Goal: Information Seeking & Learning: Learn about a topic

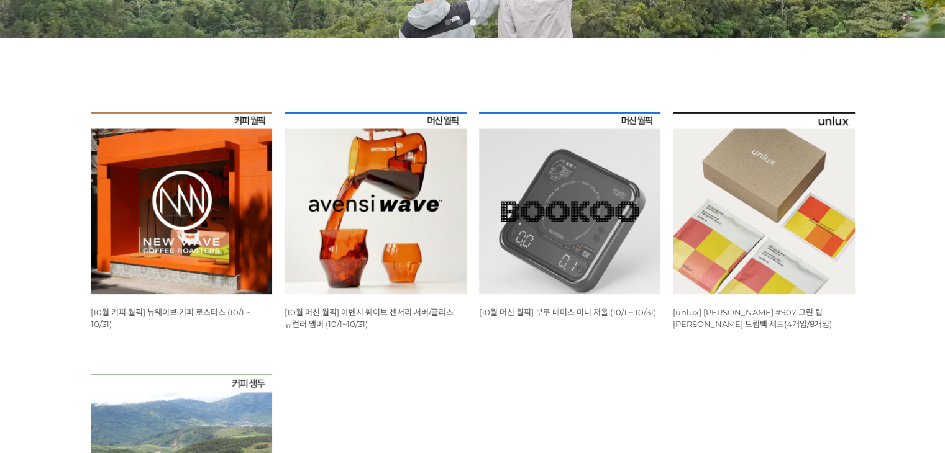
scroll to position [366, 0]
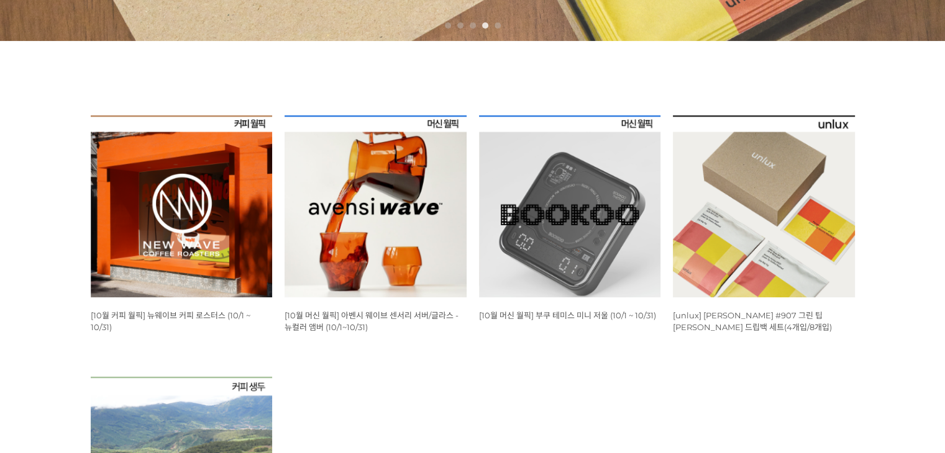
click at [602, 244] on img at bounding box center [570, 207] width 182 height 182
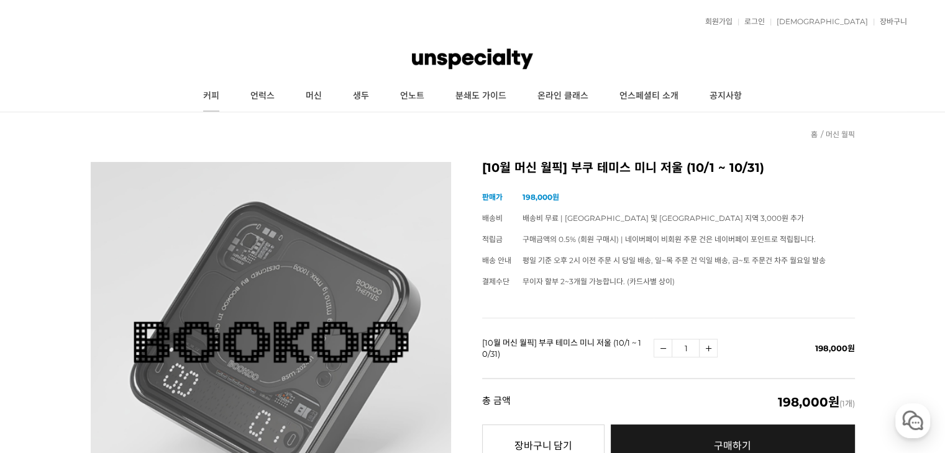
click at [218, 91] on link "커피" at bounding box center [211, 96] width 47 height 31
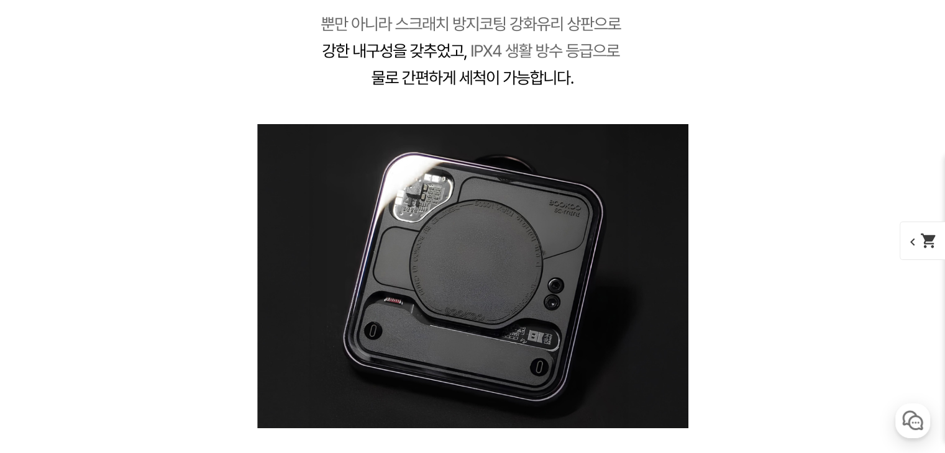
scroll to position [4811, 0]
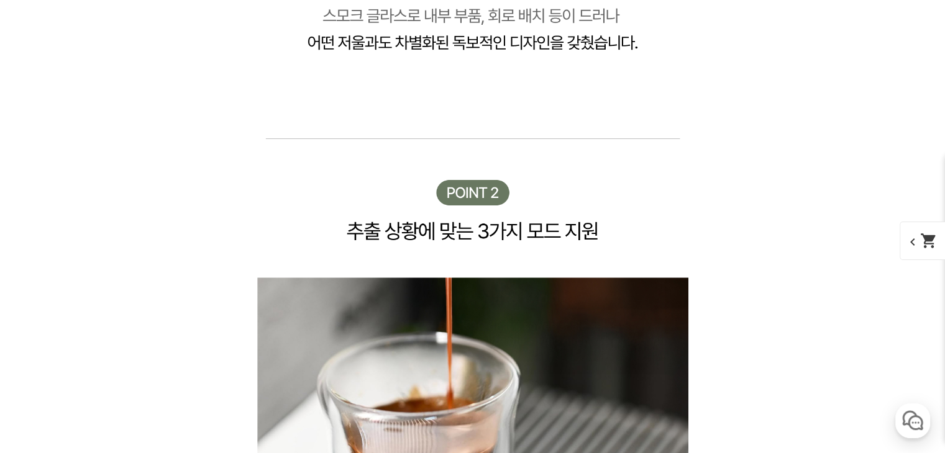
scroll to position [5270, 0]
drag, startPoint x: 412, startPoint y: 222, endPoint x: 417, endPoint y: 215, distance: 8.6
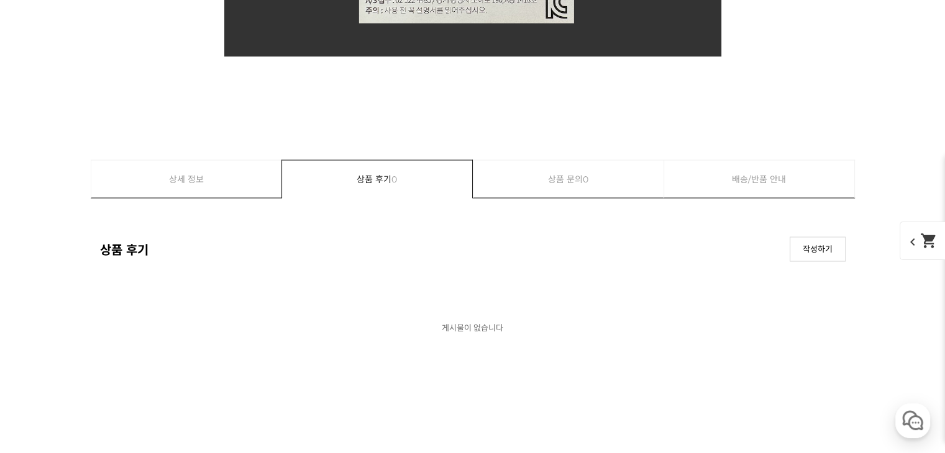
scroll to position [11660, 0]
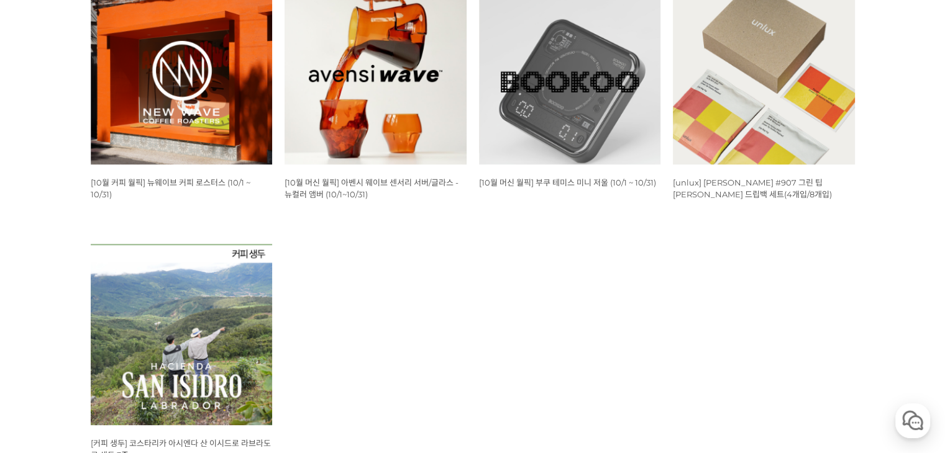
scroll to position [677, 0]
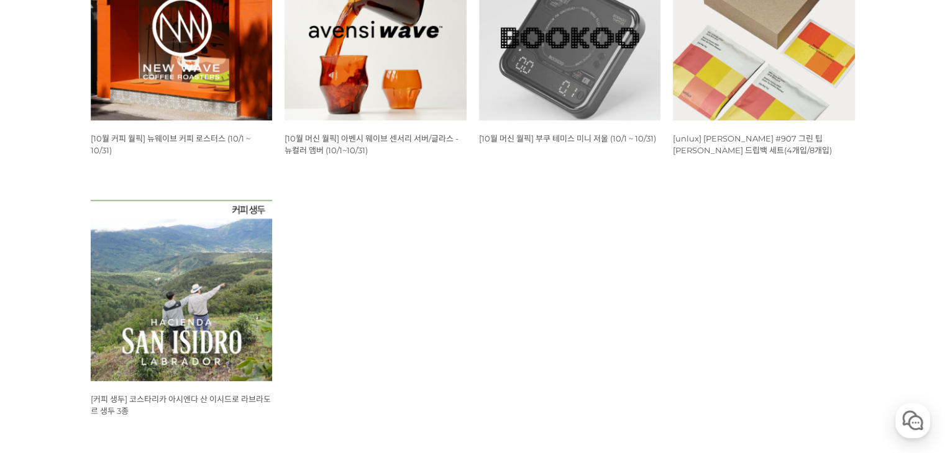
scroll to position [553, 0]
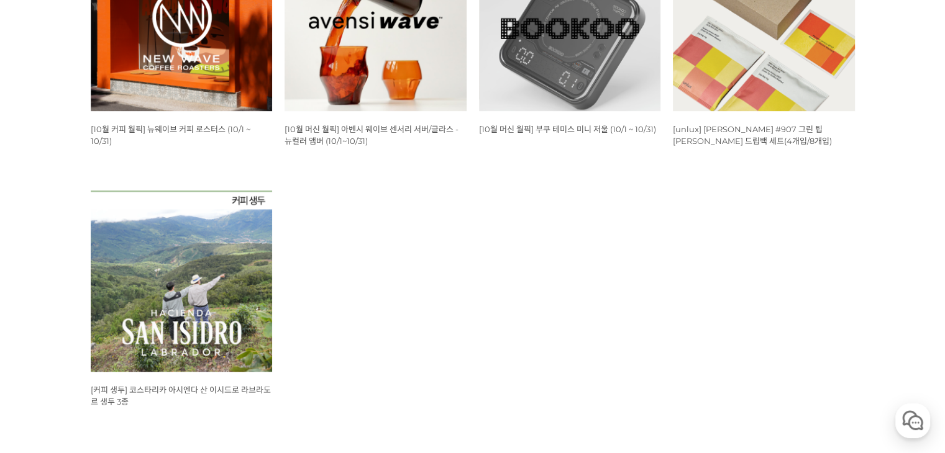
click at [221, 259] on img at bounding box center [182, 282] width 182 height 182
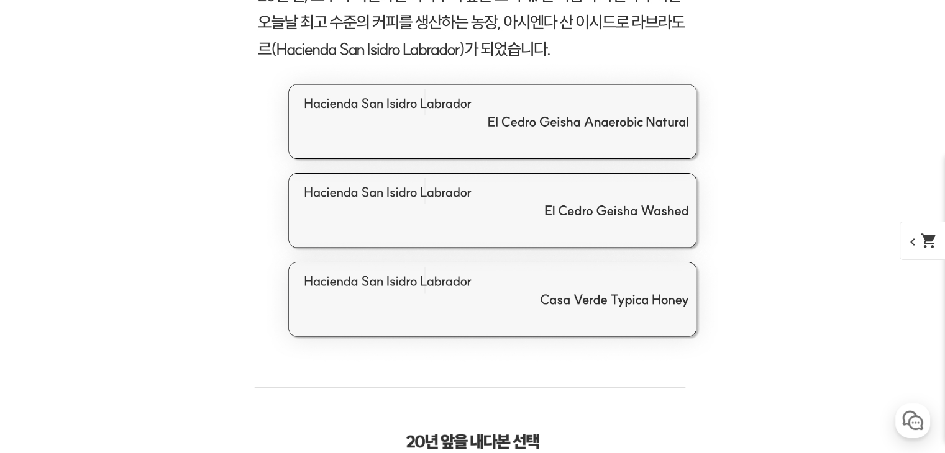
scroll to position [1719, 0]
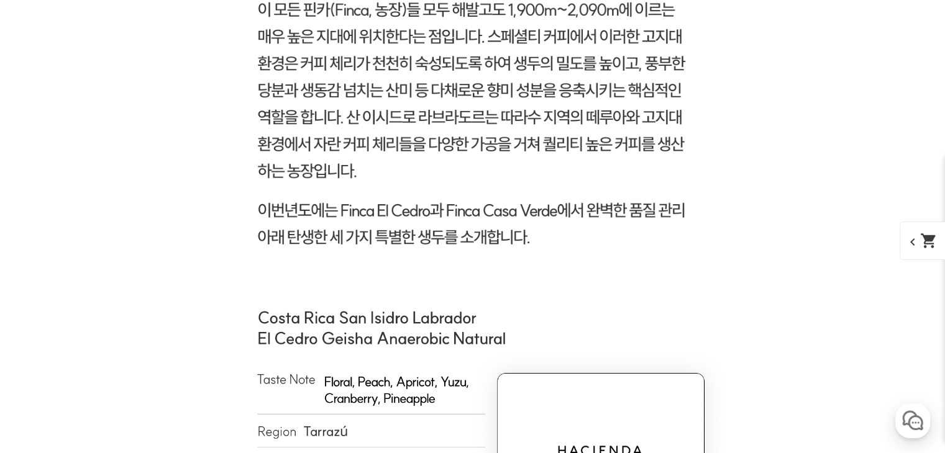
scroll to position [4704, 0]
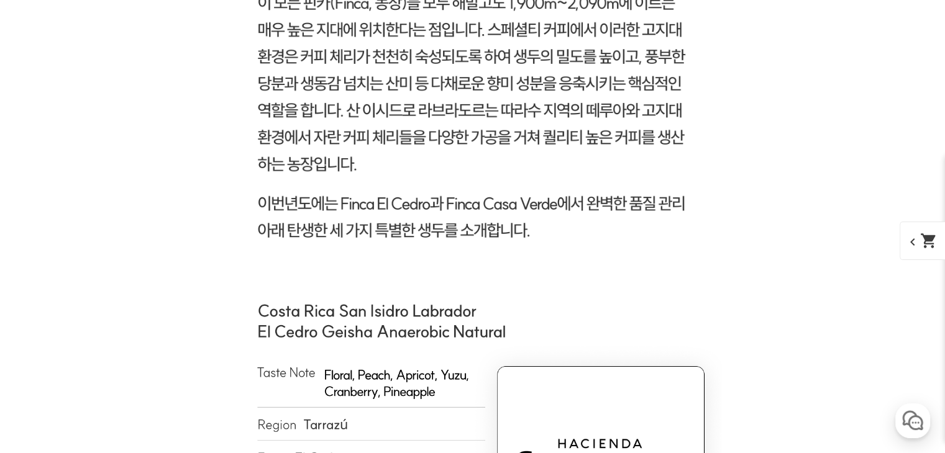
drag, startPoint x: 571, startPoint y: 138, endPoint x: 247, endPoint y: 160, distance: 325.5
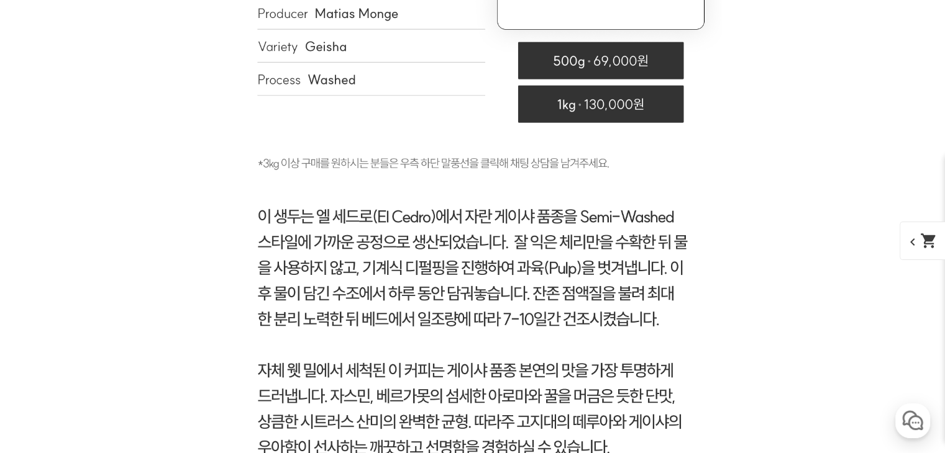
scroll to position [5991, 0]
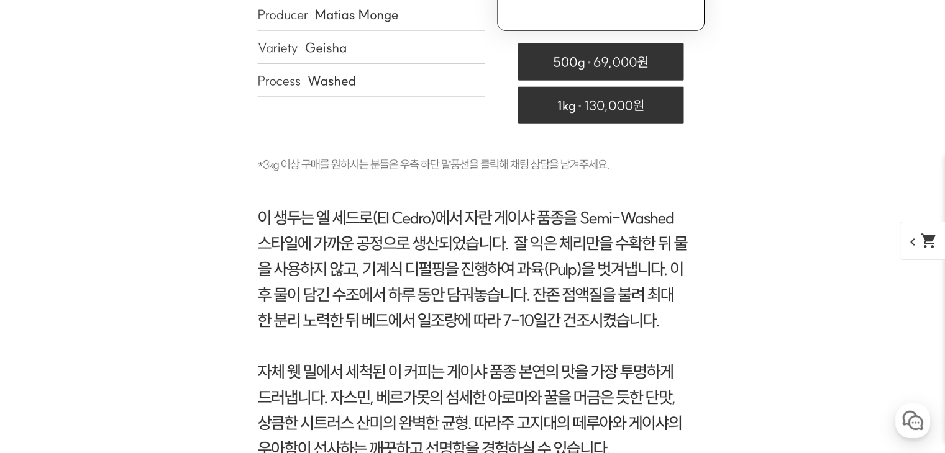
click at [419, 278] on img at bounding box center [472, 109] width 497 height 770
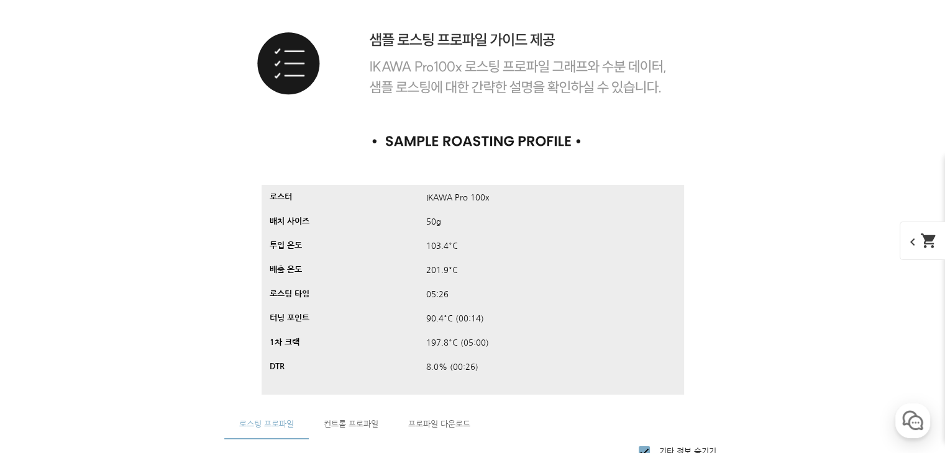
scroll to position [9028, 0]
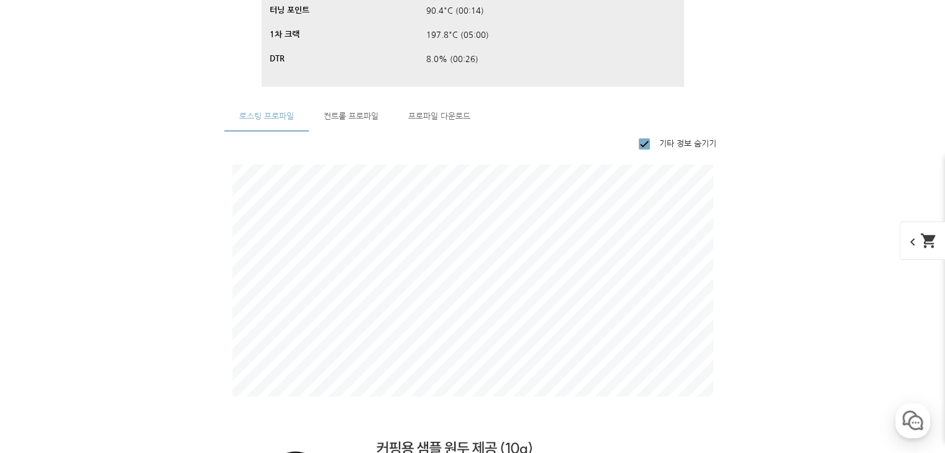
scroll to position [9297, 0]
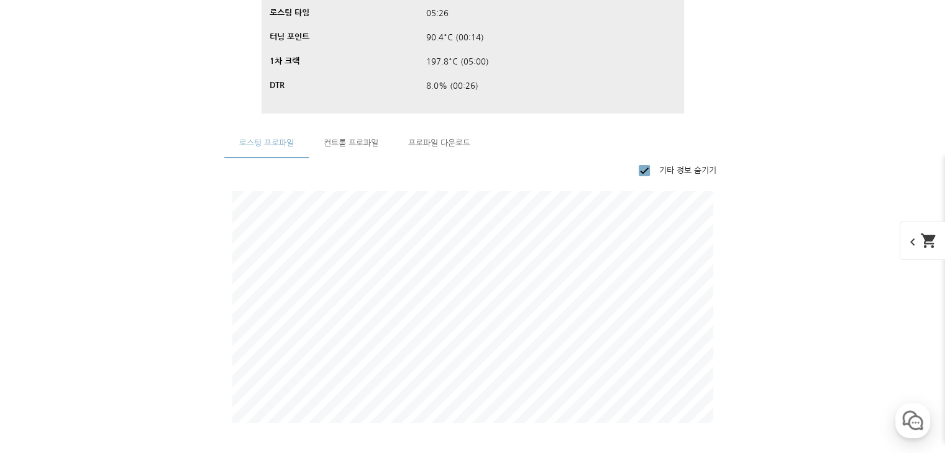
click at [461, 160] on div "기타 정보 숨기기" at bounding box center [472, 294] width 497 height 273
click at [640, 171] on input "기타 정보 숨기기" at bounding box center [644, 170] width 25 height 25
checkbox input "false"
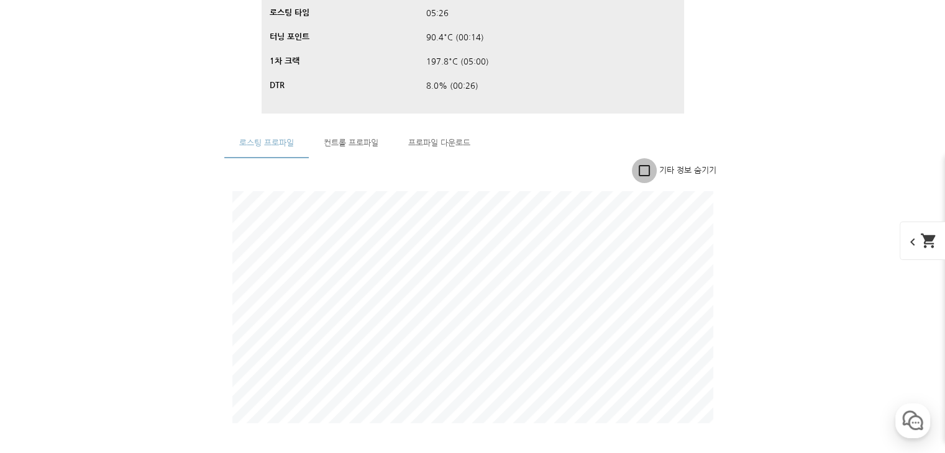
click at [640, 171] on input "기타 정보 숨기기" at bounding box center [644, 170] width 25 height 25
checkbox input "true"
click at [641, 170] on input "기타 정보 숨기기" at bounding box center [644, 170] width 25 height 25
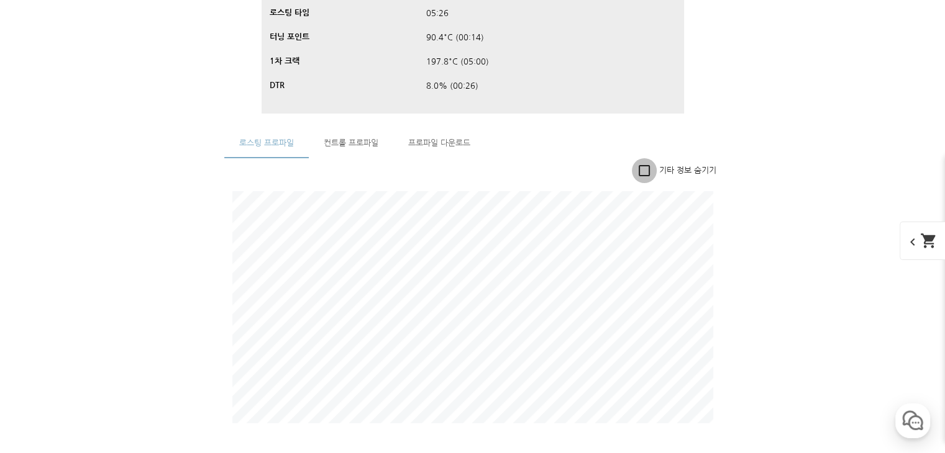
checkbox input "false"
click at [641, 170] on input "기타 정보 숨기기" at bounding box center [644, 170] width 25 height 25
checkbox input "true"
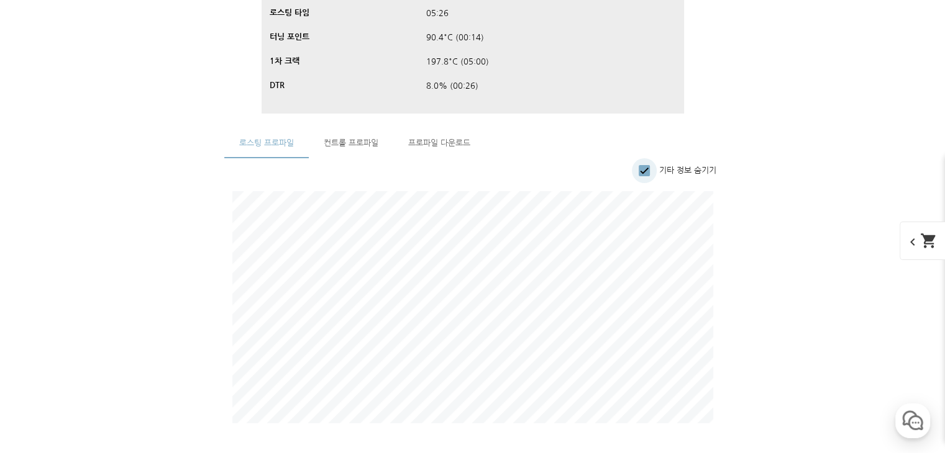
checkbox input "true"
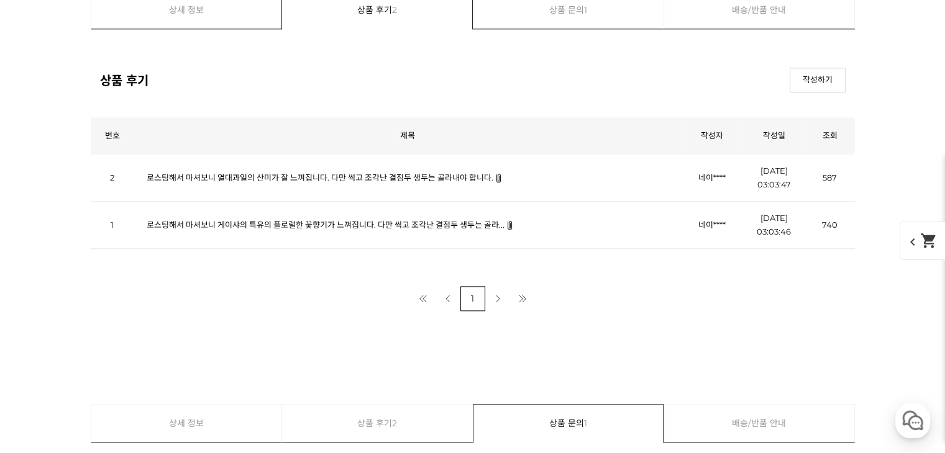
scroll to position [10938, 0]
click at [481, 226] on link "로스팅해서 마셔보니 게이샤의 특유의 플로럴한 꽃향기가 느껴집니다. 다만 썩고 조각난 결점두 생두는 골라..." at bounding box center [326, 224] width 358 height 10
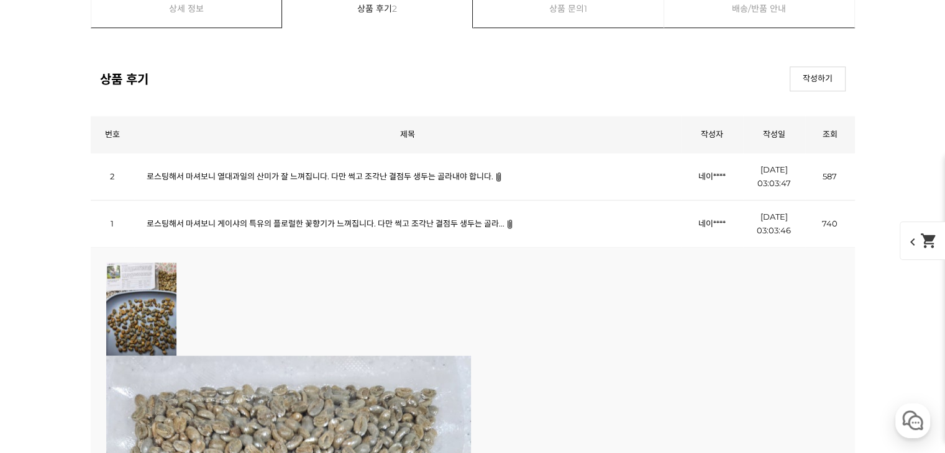
click at [433, 172] on link "로스팅해서 마셔보니 열대과일의 산미가 잘 느껴집니다. 다만 썩고 조각난 결점두 생두는 골라내야 합니다." at bounding box center [320, 176] width 347 height 10
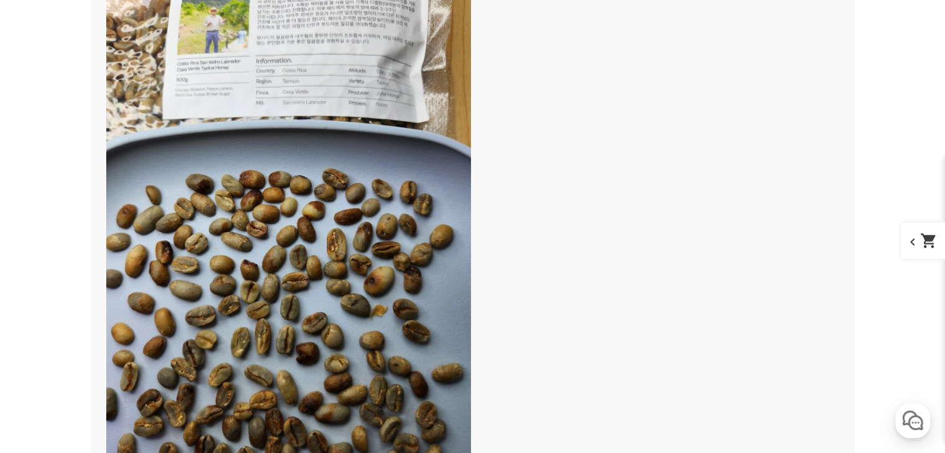
scroll to position [11373, 0]
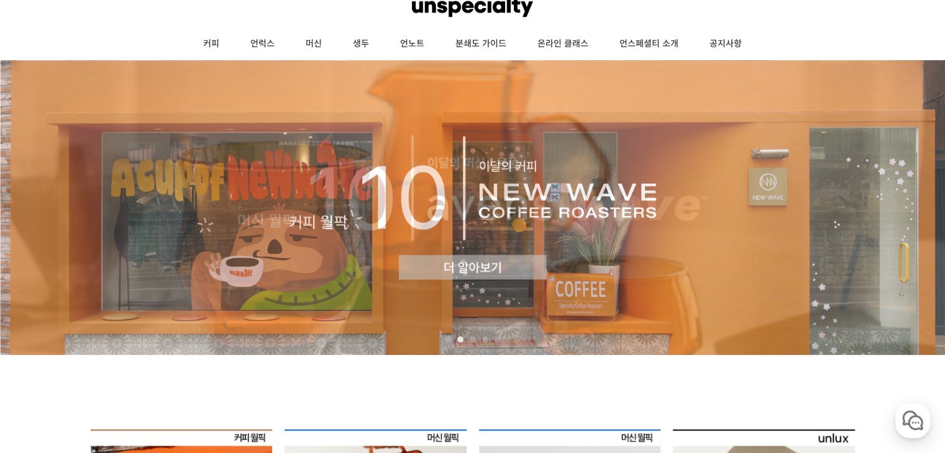
scroll to position [50, 0]
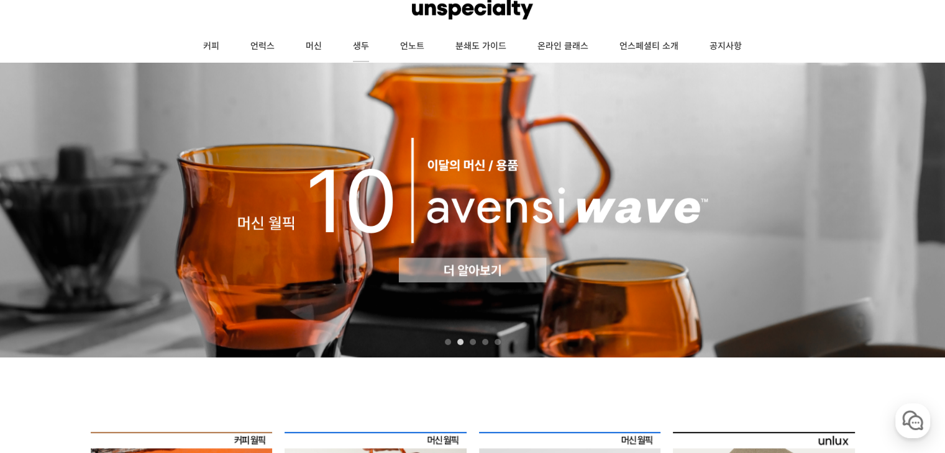
click at [357, 43] on link "생두" at bounding box center [360, 46] width 47 height 31
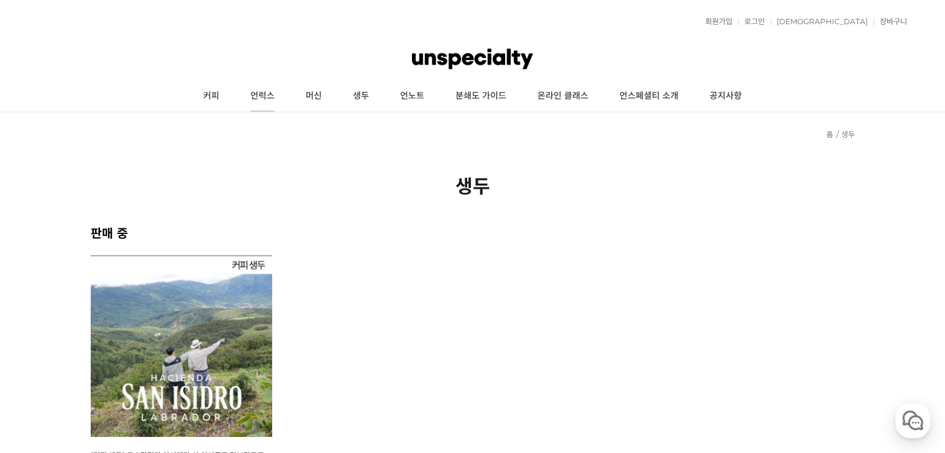
click at [261, 93] on link "언럭스" at bounding box center [262, 96] width 55 height 31
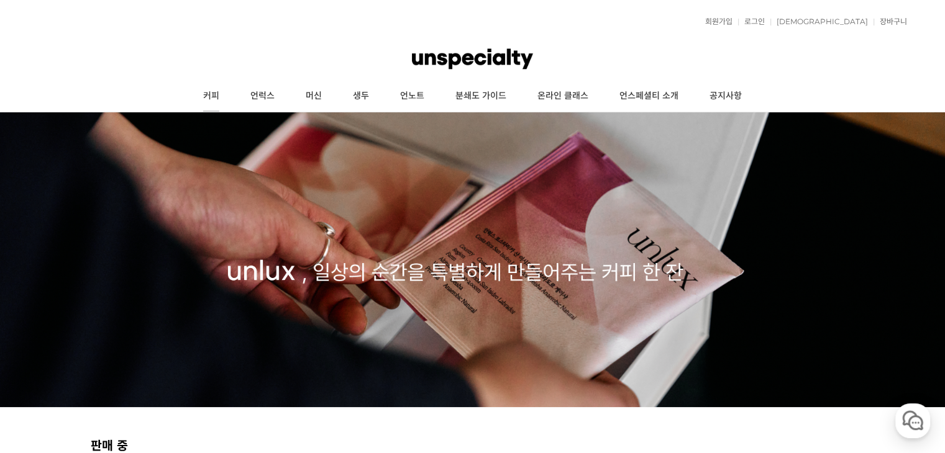
click at [222, 93] on link "커피" at bounding box center [211, 96] width 47 height 31
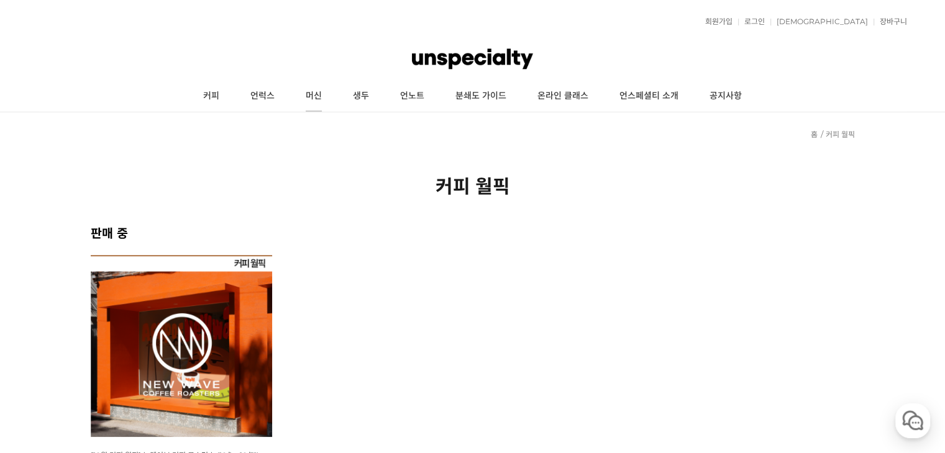
click at [310, 95] on link "머신" at bounding box center [313, 96] width 47 height 31
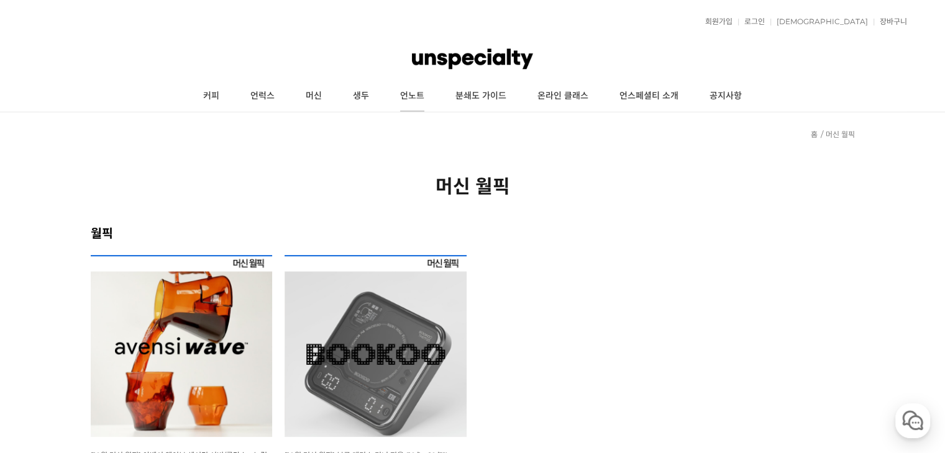
click at [412, 88] on link "언노트" at bounding box center [411, 96] width 55 height 31
click at [497, 95] on link "분쇄도 가이드" at bounding box center [481, 96] width 82 height 31
